Goal: Navigation & Orientation: Go to known website

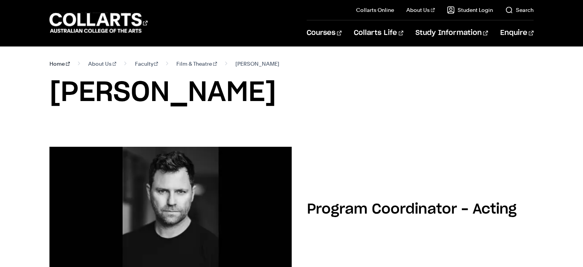
click at [58, 63] on link "Home" at bounding box center [59, 63] width 20 height 11
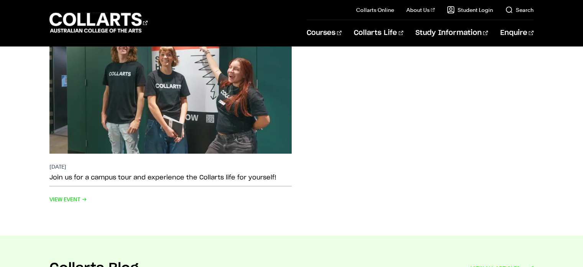
scroll to position [1611, 0]
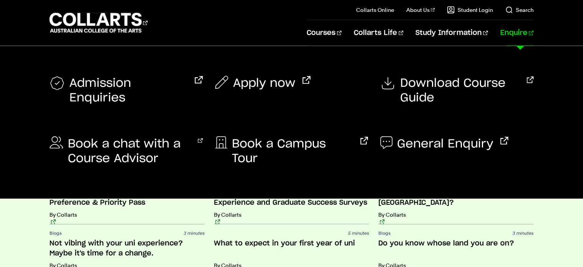
click at [513, 34] on link "Enquire" at bounding box center [516, 32] width 33 height 25
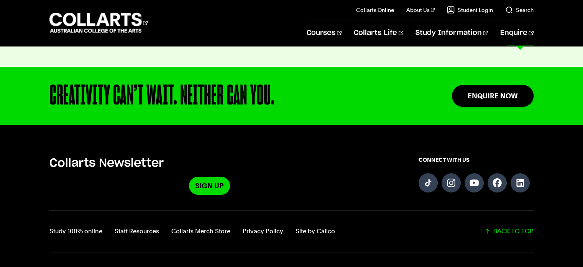
scroll to position [1913, 0]
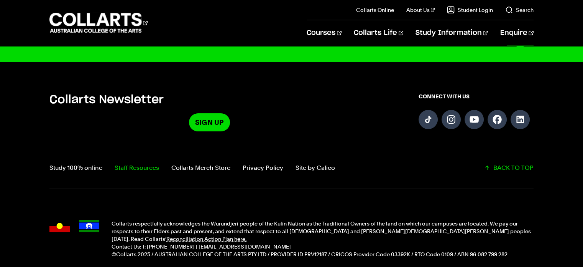
click at [140, 162] on link "Staff Resources" at bounding box center [137, 167] width 44 height 11
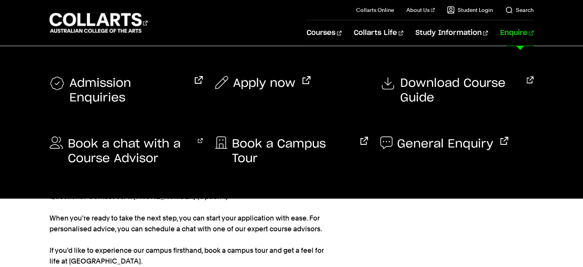
scroll to position [115, 0]
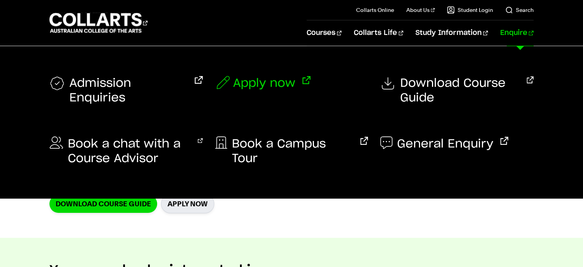
click at [247, 86] on span "Apply now" at bounding box center [264, 83] width 63 height 15
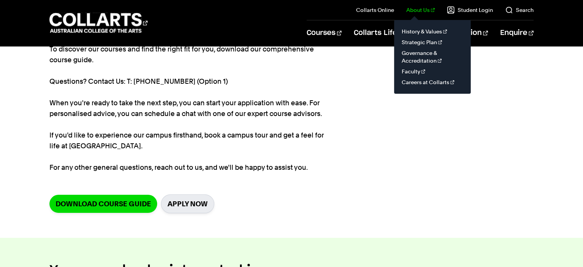
click at [423, 12] on link "About Us" at bounding box center [420, 10] width 28 height 8
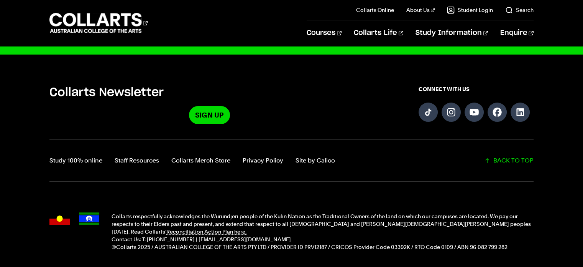
scroll to position [833, 0]
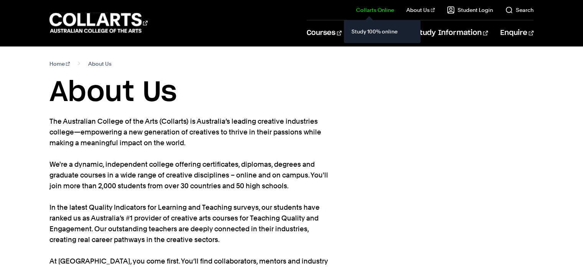
click at [386, 10] on link "Collarts Online" at bounding box center [375, 10] width 38 height 8
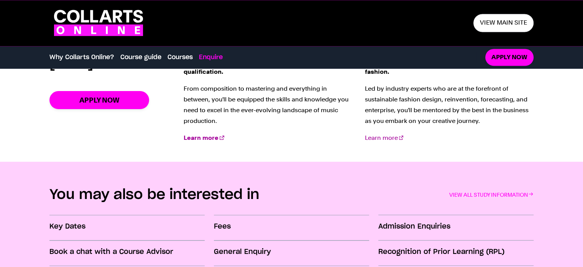
scroll to position [1060, 0]
